Goal: Information Seeking & Learning: Check status

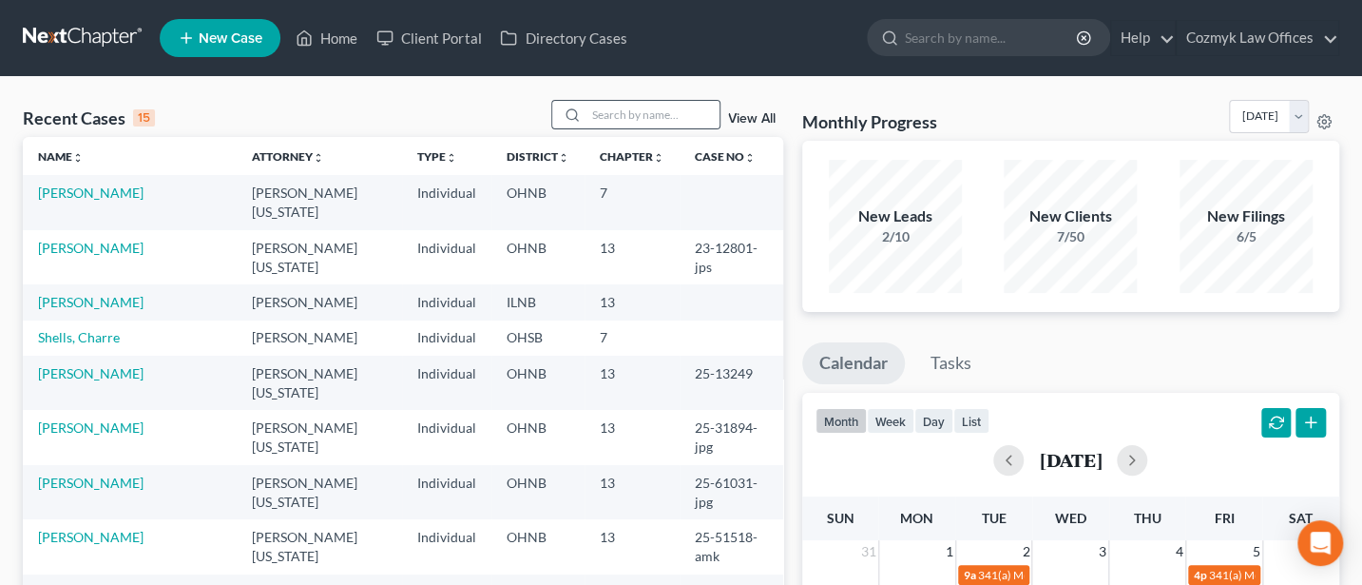
click at [580, 117] on icon at bounding box center [572, 114] width 15 height 15
click at [640, 109] on input "search" at bounding box center [652, 115] width 133 height 28
type input "Nimigean"
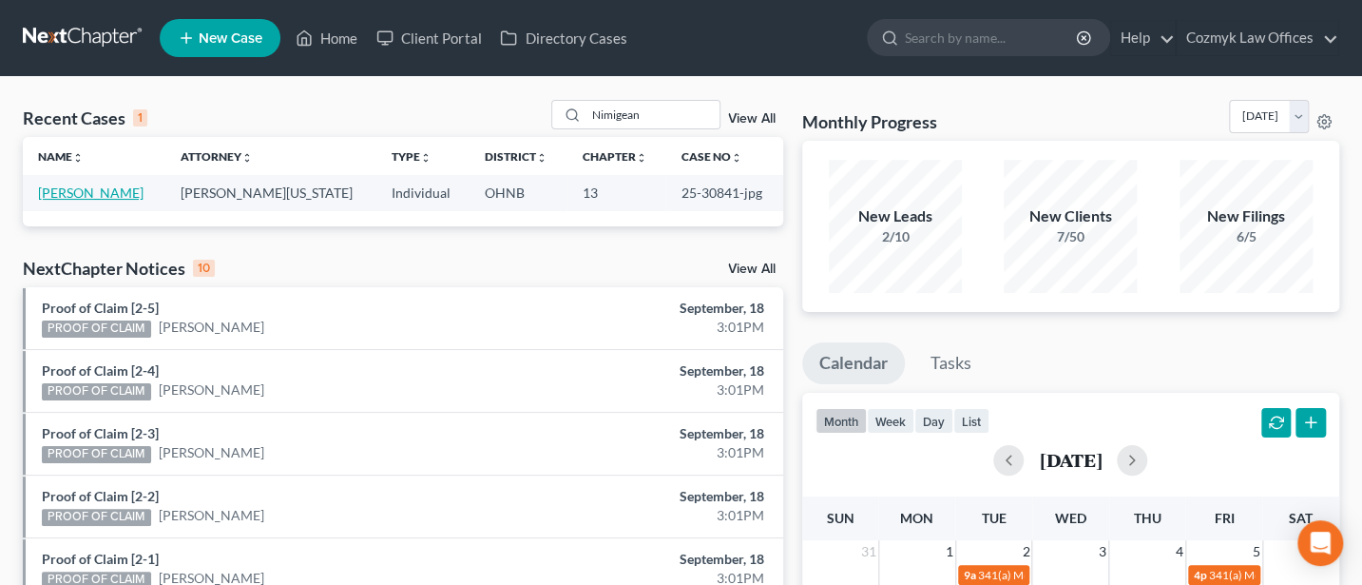
click at [108, 192] on link "[PERSON_NAME]" at bounding box center [91, 192] width 106 height 16
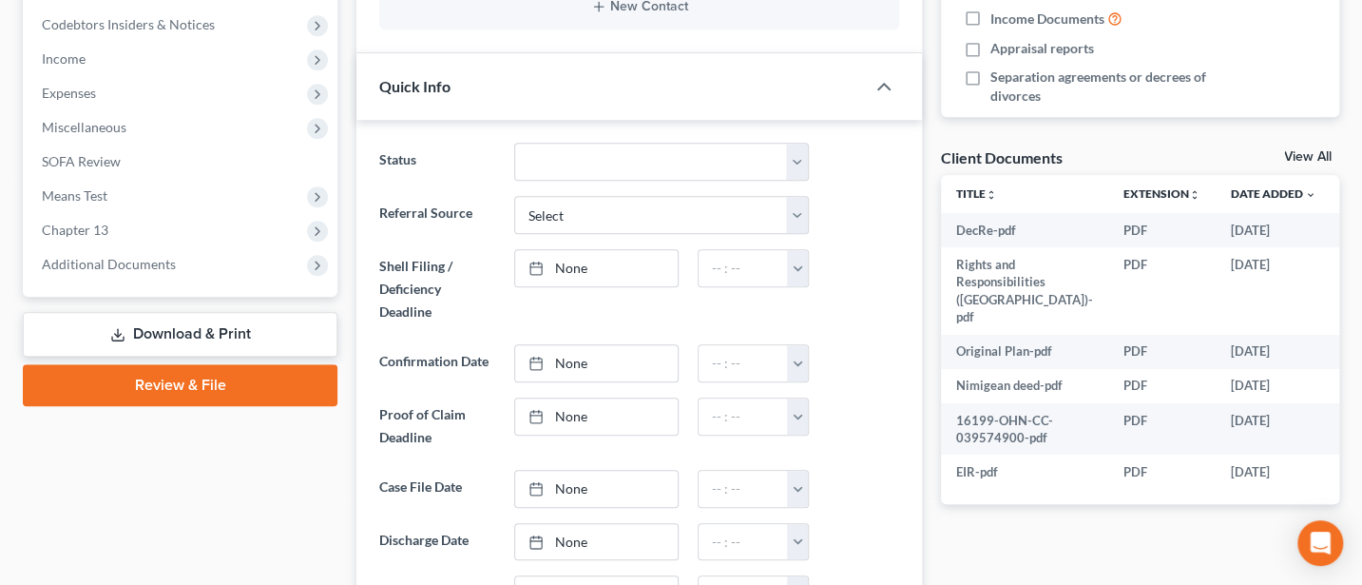
scroll to position [760, 0]
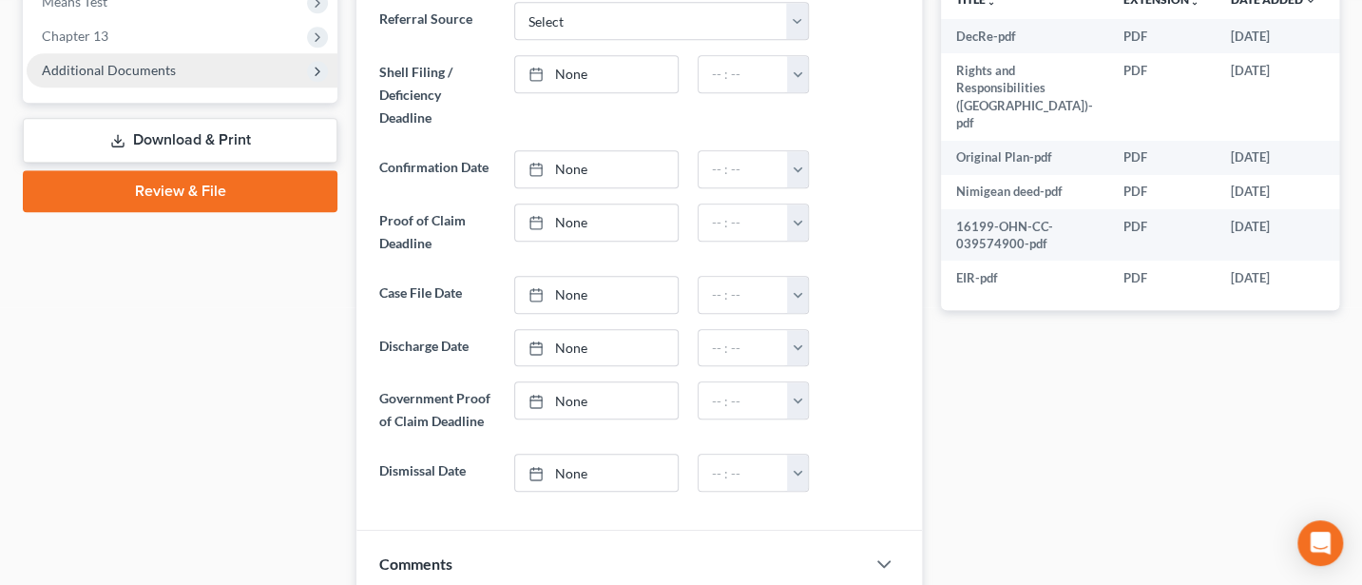
click at [135, 66] on span "Additional Documents" at bounding box center [109, 70] width 134 height 16
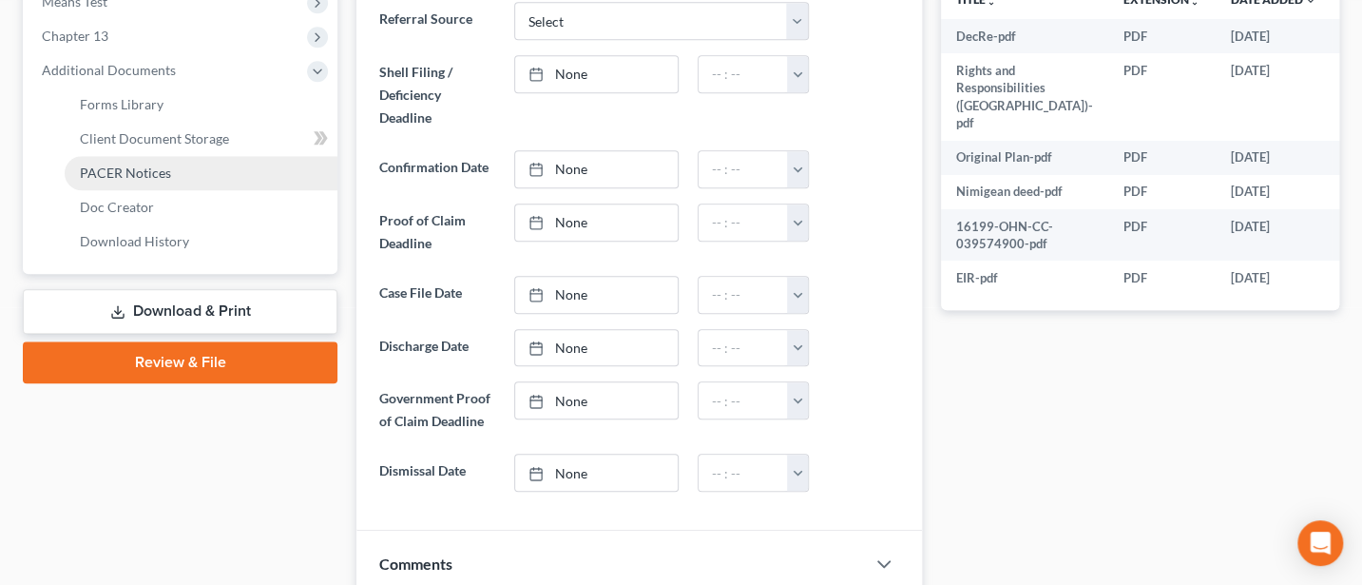
click at [132, 177] on span "PACER Notices" at bounding box center [125, 172] width 91 height 16
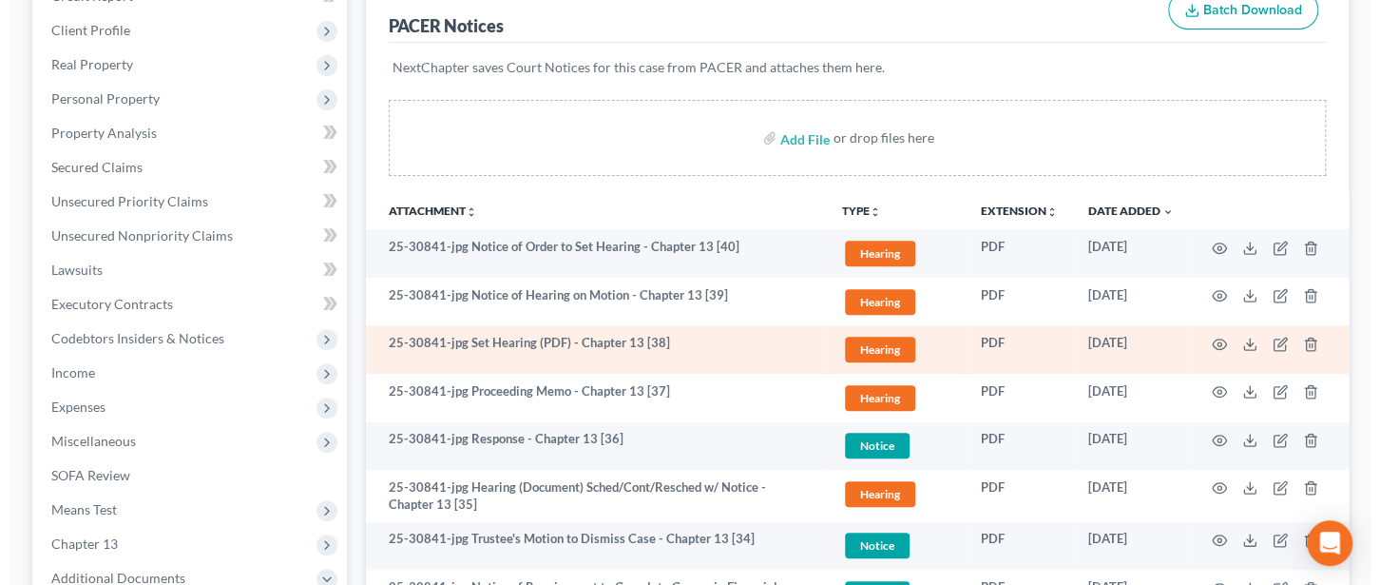
scroll to position [507, 0]
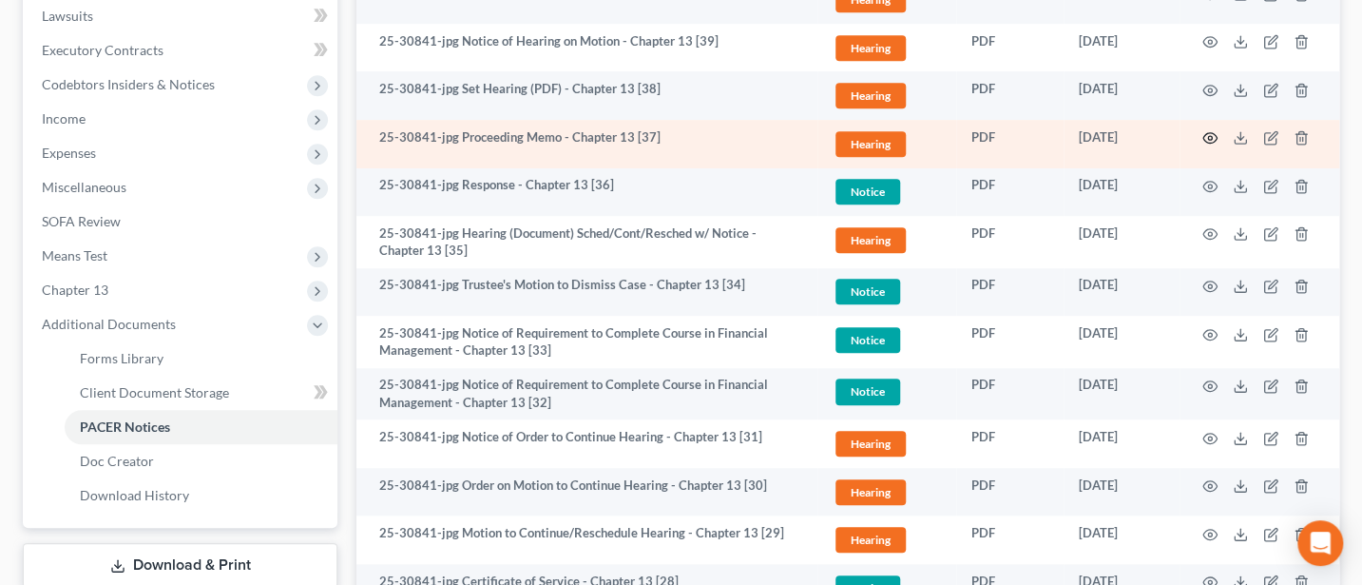
click at [1210, 133] on icon "button" at bounding box center [1209, 137] width 15 height 15
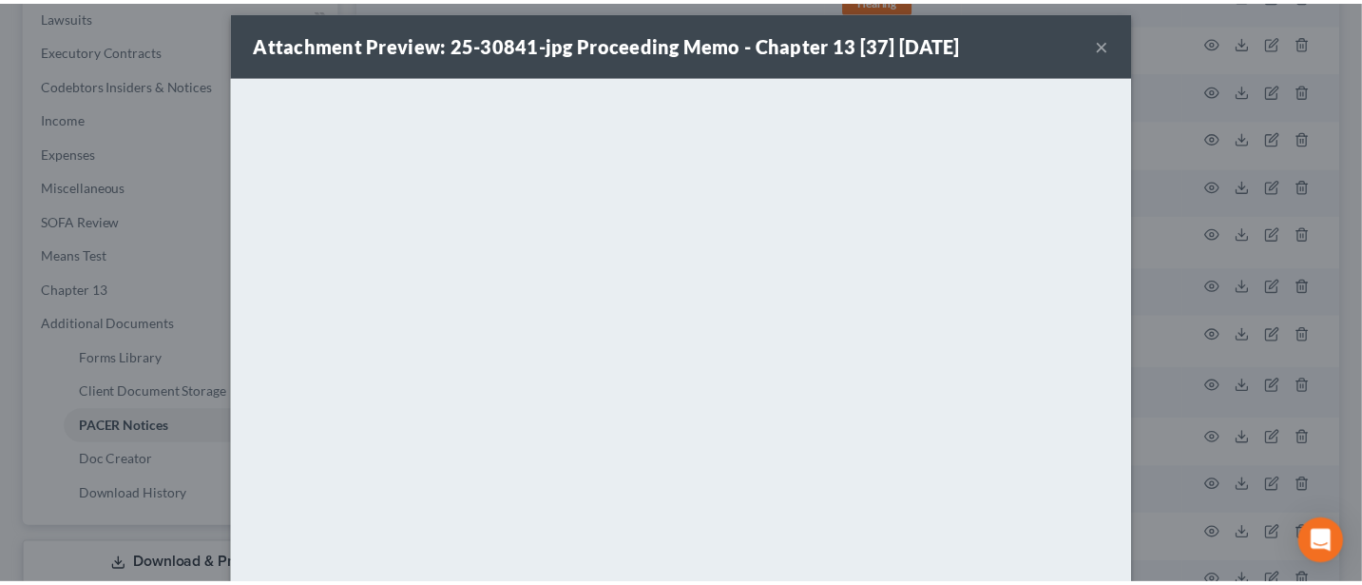
scroll to position [0, 0]
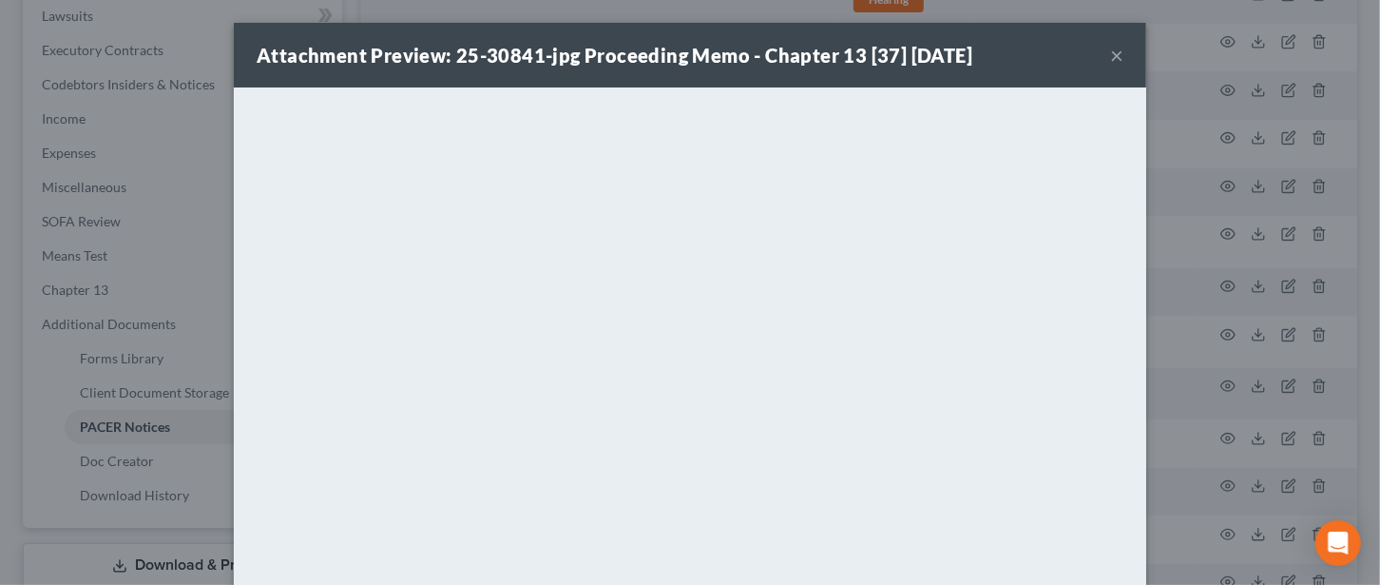
click at [1110, 54] on button "×" at bounding box center [1116, 55] width 13 height 23
